Goal: Task Accomplishment & Management: Complete application form

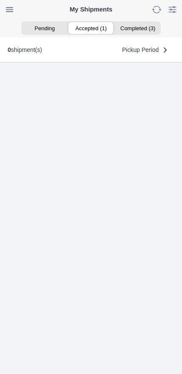
click at [95, 29] on ion-segment-button "Accepted (1)" at bounding box center [91, 28] width 46 height 12
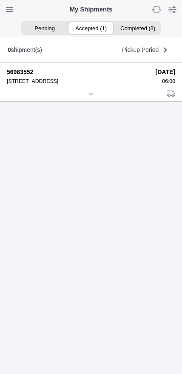
click at [92, 94] on icon at bounding box center [91, 93] width 3 height 1
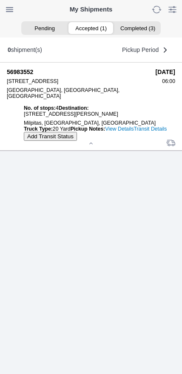
click at [140, 132] on link "Transit Details" at bounding box center [150, 129] width 33 height 6
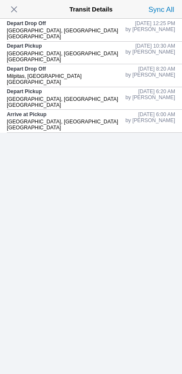
click at [18, 15] on span "button" at bounding box center [14, 9] width 12 height 12
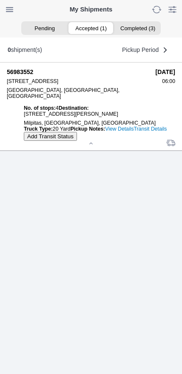
click at [0, 0] on slot "Add Transit Status" at bounding box center [0, 0] width 0 height 0
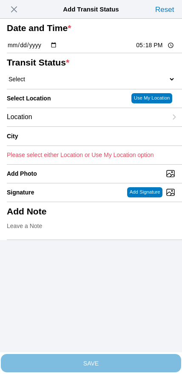
click at [145, 50] on input "17:18" at bounding box center [155, 45] width 40 height 9
type input "13:50"
click at [46, 83] on select "Select Arrive at Drop Off Arrive at Pickup Break Start Break Stop Depart Drop O…" at bounding box center [91, 79] width 168 height 8
select select "DPTPULOC"
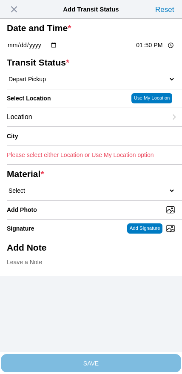
click at [63, 126] on div "Location" at bounding box center [87, 117] width 160 height 18
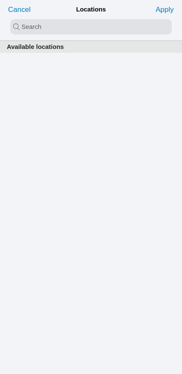
click at [73, 33] on input "search text" at bounding box center [91, 26] width 162 height 15
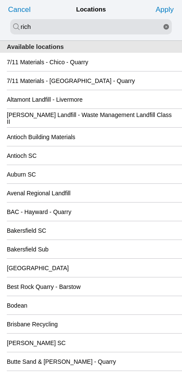
type input "rich"
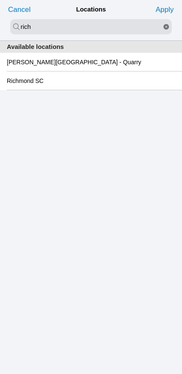
click at [0, 0] on slot "Richmond SC" at bounding box center [0, 0] width 0 height 0
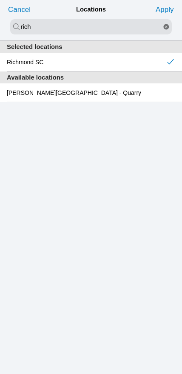
click at [0, 0] on slot "Apply" at bounding box center [0, 0] width 0 height 0
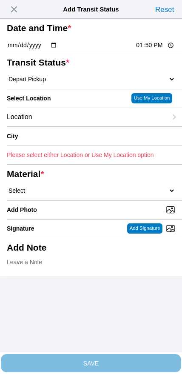
type input "[GEOGRAPHIC_DATA]"
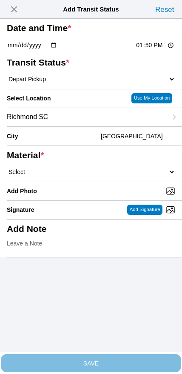
click at [93, 176] on select "Select 1" x 3" Rock 1" x 4" Rock 2" x 4" Rock Asphalt Cold Patch Backfill Spec …" at bounding box center [91, 172] width 168 height 8
select select "708654"
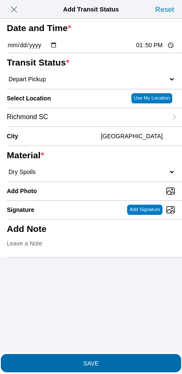
click at [0, 0] on slot "SAVE" at bounding box center [0, 0] width 0 height 0
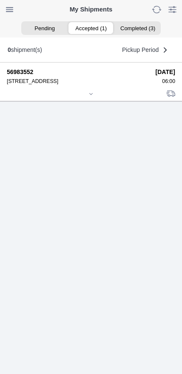
click at [86, 98] on div at bounding box center [91, 94] width 168 height 6
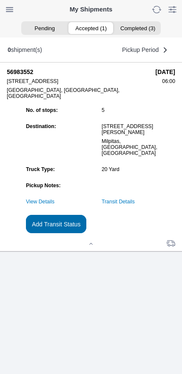
click at [0, 0] on slot "Add Transit Status" at bounding box center [0, 0] width 0 height 0
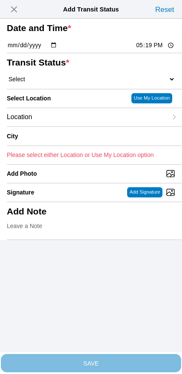
click at [139, 50] on input "17:19" at bounding box center [155, 45] width 40 height 9
type input "15:30"
click at [56, 83] on select "Select Arrive at Drop Off Arrive at Pickup Break Start Break Stop Depart Drop O…" at bounding box center [91, 79] width 168 height 8
select select "BREAKSTART"
click at [68, 126] on div "Location" at bounding box center [87, 117] width 160 height 18
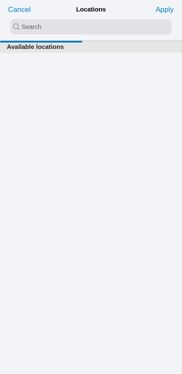
click at [84, 30] on input "search text" at bounding box center [91, 26] width 162 height 15
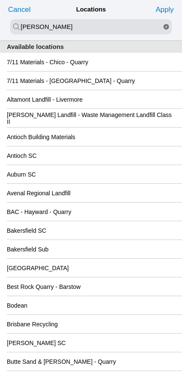
type input "[PERSON_NAME]"
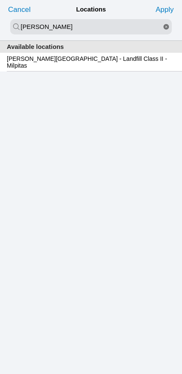
click at [0, 0] on slot "[PERSON_NAME][GEOGRAPHIC_DATA] - Landfill Class II - Milpitas" at bounding box center [0, 0] width 0 height 0
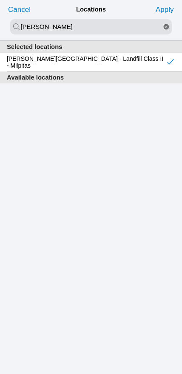
click at [0, 0] on slot "Apply" at bounding box center [0, 0] width 0 height 0
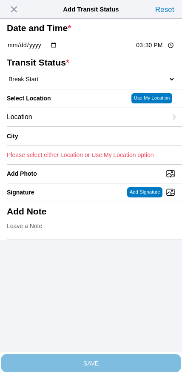
type input "Milpitas"
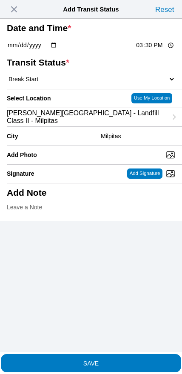
click at [0, 0] on slot "SAVE" at bounding box center [0, 0] width 0 height 0
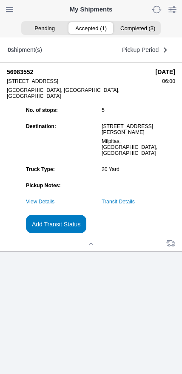
click at [0, 0] on slot "Add Transit Status" at bounding box center [0, 0] width 0 height 0
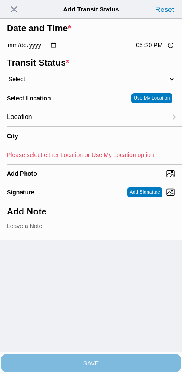
click at [147, 50] on input "17:20" at bounding box center [155, 45] width 40 height 9
type input "16:00"
click at [52, 83] on select "Select Arrive at Drop Off Arrive at Pickup Break Start Break Stop Depart Drop O…" at bounding box center [91, 79] width 168 height 8
select select "BREAKSTOP"
click at [66, 126] on div "Location" at bounding box center [87, 117] width 160 height 18
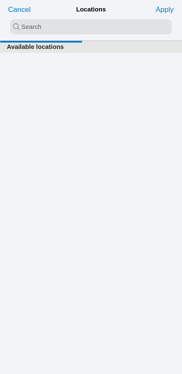
click at [76, 31] on input "search text" at bounding box center [91, 26] width 162 height 15
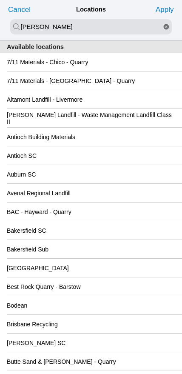
type input "[PERSON_NAME]"
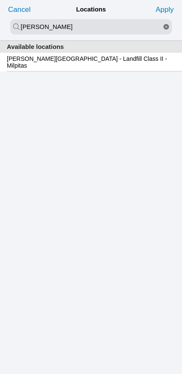
click at [74, 68] on div "[PERSON_NAME][GEOGRAPHIC_DATA] - Landfill Class II - Milpitas" at bounding box center [91, 62] width 168 height 18
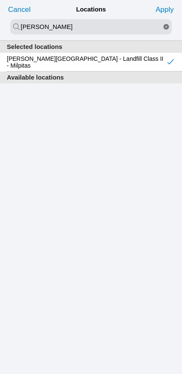
click at [0, 0] on slot "Apply" at bounding box center [0, 0] width 0 height 0
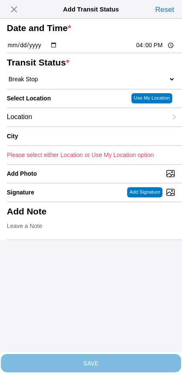
type input "Milpitas"
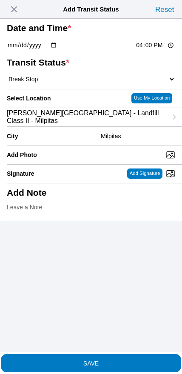
click at [0, 0] on slot "SAVE" at bounding box center [0, 0] width 0 height 0
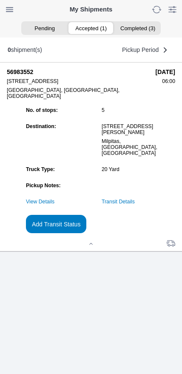
click at [0, 0] on slot "Add Transit Status" at bounding box center [0, 0] width 0 height 0
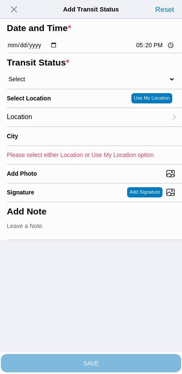
click at [148, 50] on input "17:20" at bounding box center [155, 45] width 40 height 9
type input "17:00"
click at [57, 83] on select "Select Arrive at Drop Off Arrive at Pickup Break Start Break Stop Depart Drop O…" at bounding box center [91, 79] width 168 height 8
select select "DPTDLVLOC"
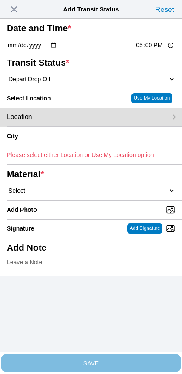
click at [68, 126] on div "Location" at bounding box center [87, 117] width 160 height 18
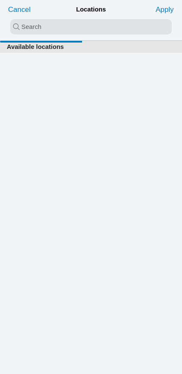
click at [80, 33] on input "search text" at bounding box center [91, 26] width 162 height 15
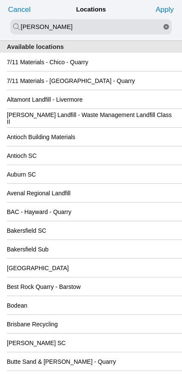
type input "[PERSON_NAME]"
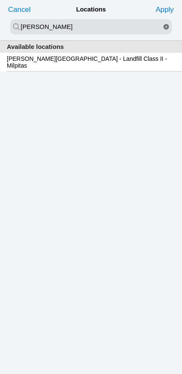
click at [80, 68] on div "[PERSON_NAME][GEOGRAPHIC_DATA] - Landfill Class II - Milpitas" at bounding box center [91, 62] width 168 height 18
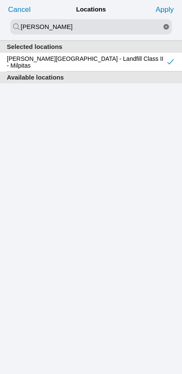
click at [0, 0] on slot "Apply" at bounding box center [0, 0] width 0 height 0
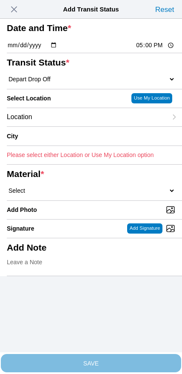
type input "Milpitas"
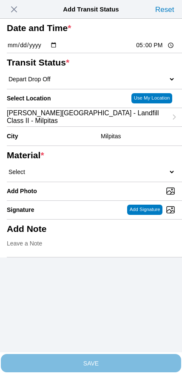
click at [104, 176] on select "Select 1" x 3" Rock 1" x 4" Rock 2" x 4" Rock Asphalt Cold Patch Backfill Spec …" at bounding box center [91, 172] width 168 height 8
select select "708654"
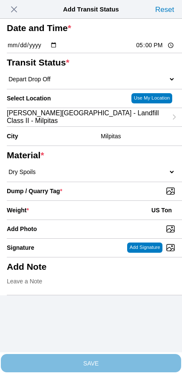
click at [127, 196] on input "Dump / Quarry Tag *" at bounding box center [94, 190] width 175 height 9
type input "C:\fakepath\IMG_7058.jpeg"
click at [85, 219] on div "Weight * US Ton" at bounding box center [91, 210] width 168 height 19
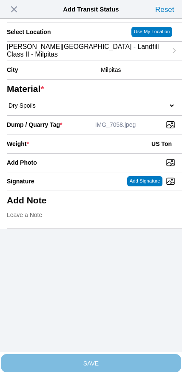
scroll to position [77, 0]
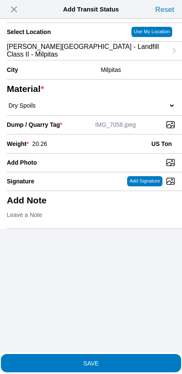
type input "20.26"
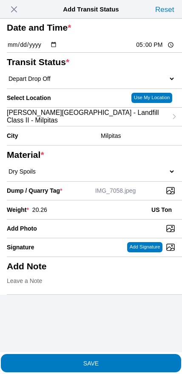
scroll to position [2, 0]
click at [123, 360] on span "SAVE" at bounding box center [91, 363] width 168 height 6
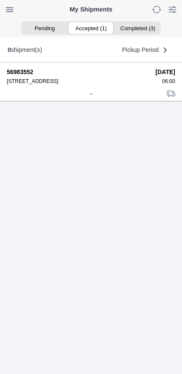
click at [89, 98] on div at bounding box center [91, 94] width 168 height 6
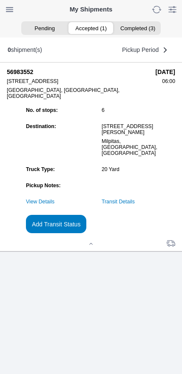
click at [134, 205] on link "Transit Details" at bounding box center [118, 202] width 33 height 6
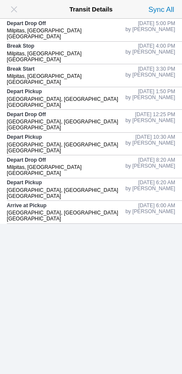
click at [16, 15] on span "button" at bounding box center [14, 9] width 12 height 12
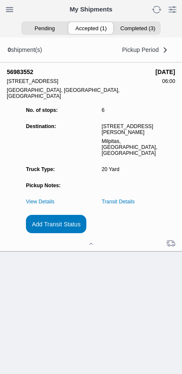
click at [0, 0] on slot "Add Transit Status" at bounding box center [0, 0] width 0 height 0
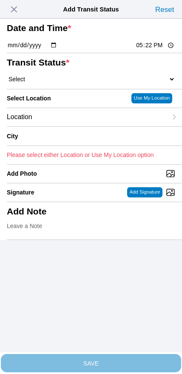
click at [147, 50] on input "17:22" at bounding box center [155, 45] width 40 height 9
type input "18:30"
click at [45, 83] on select "Select Arrive at Drop Off Arrive at Pickup Break Start Break Stop Depart Drop O…" at bounding box center [91, 79] width 168 height 8
select select "DELIVRED"
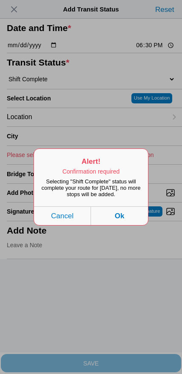
click at [136, 220] on button "Ok" at bounding box center [119, 215] width 57 height 19
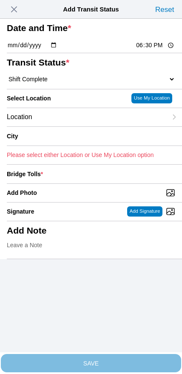
click at [65, 126] on div "Location" at bounding box center [87, 117] width 160 height 18
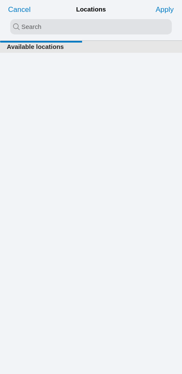
click at [81, 27] on input "search text" at bounding box center [91, 26] width 162 height 15
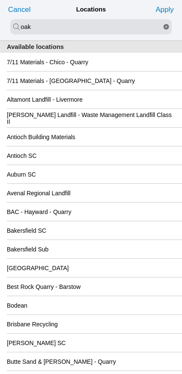
type input "oak"
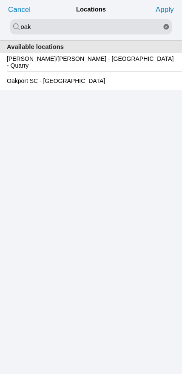
click at [0, 0] on slot "Oakport SC - [GEOGRAPHIC_DATA]" at bounding box center [0, 0] width 0 height 0
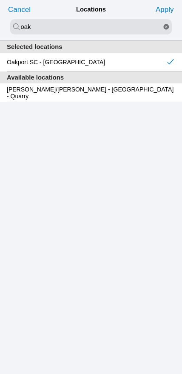
click at [0, 0] on slot "Apply" at bounding box center [0, 0] width 0 height 0
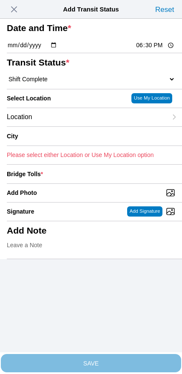
type input "[GEOGRAPHIC_DATA]"
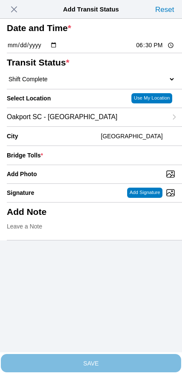
click at [107, 179] on input "Add Photo" at bounding box center [94, 173] width 175 height 9
type input "C:\fakepath\IMG_7059.jpeg"
click at [128, 165] on input "number" at bounding box center [110, 155] width 129 height 19
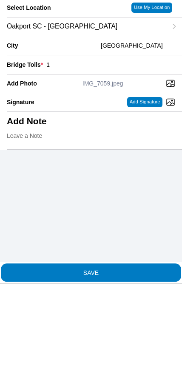
type input "1"
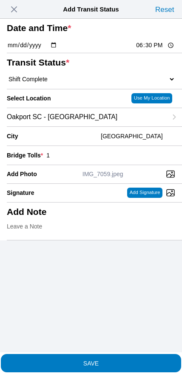
click at [121, 361] on span "SAVE" at bounding box center [91, 363] width 168 height 6
